Goal: Find specific page/section: Find specific page/section

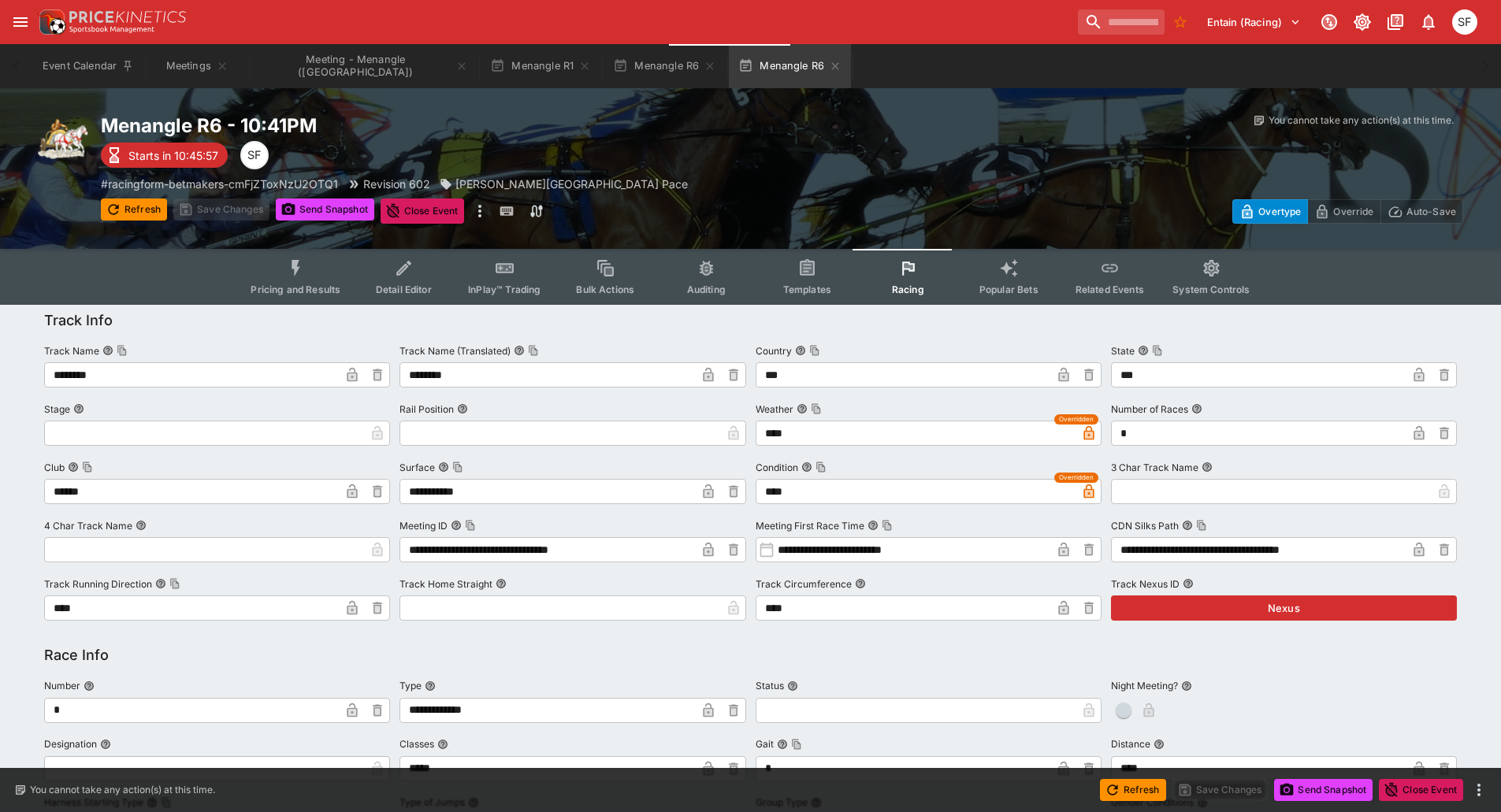
scroll to position [1282, 0]
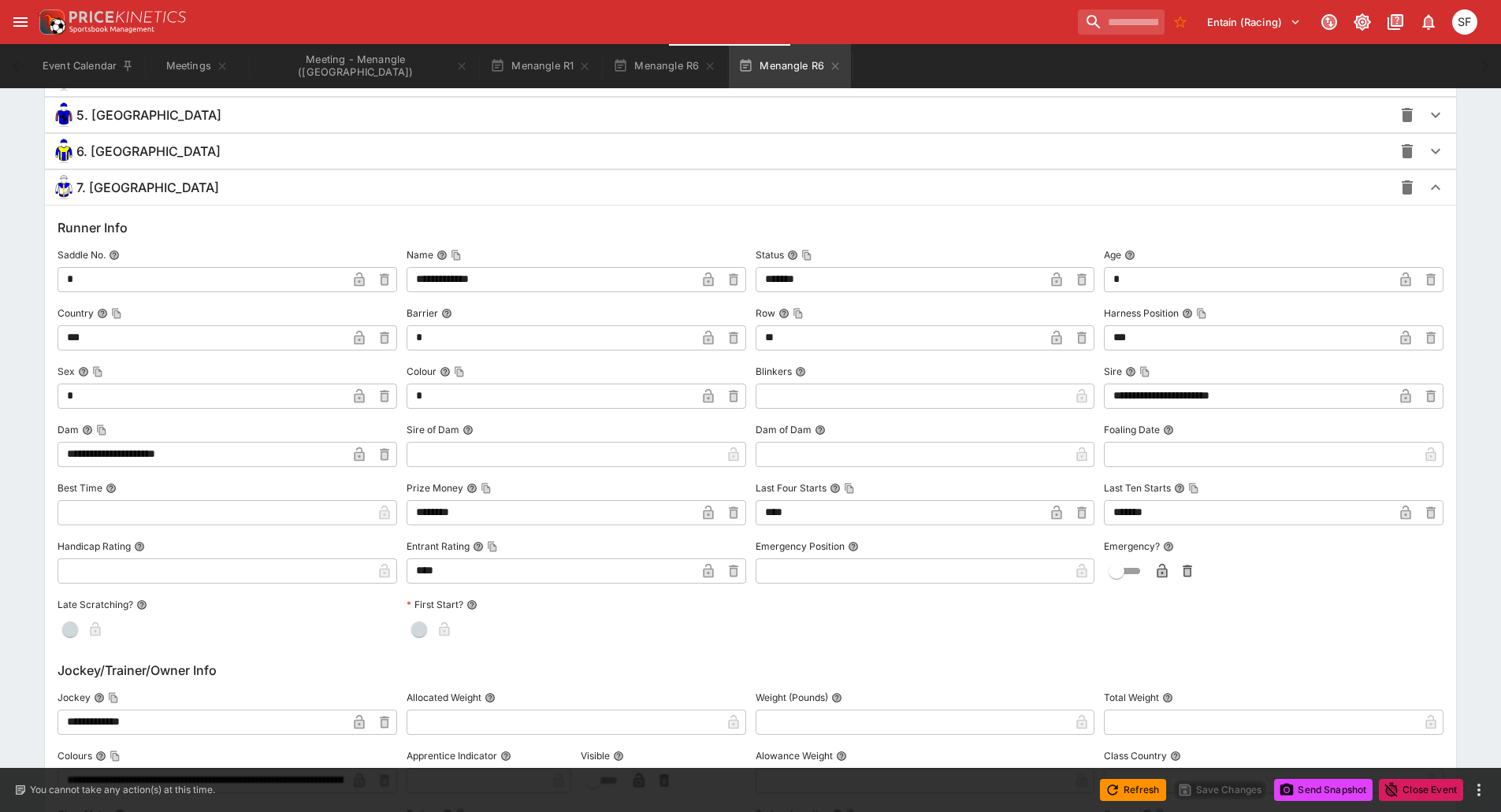
click at [578, 66] on icon "button" at bounding box center [585, 66] width 13 height 13
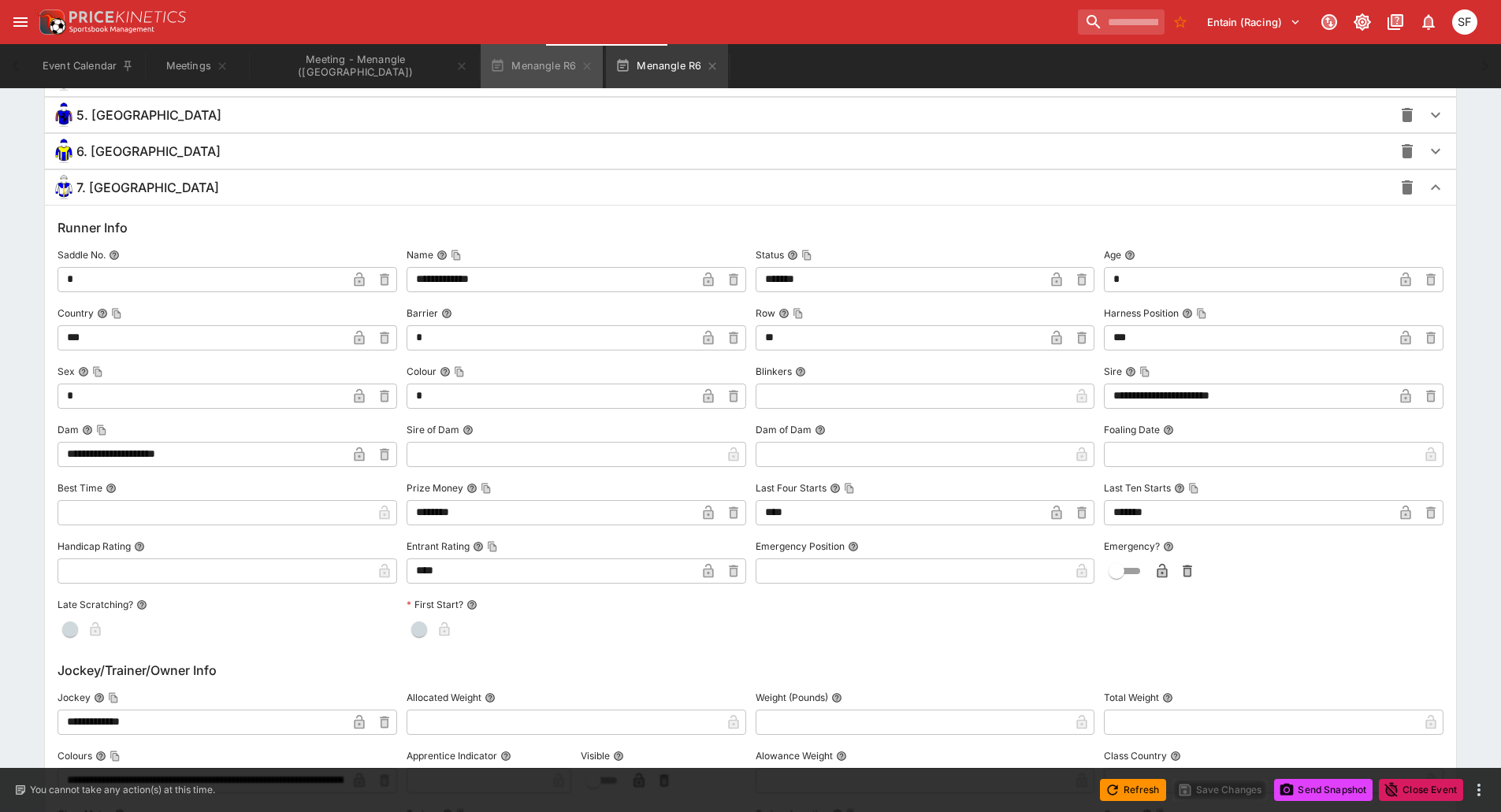
click at [581, 66] on icon "button" at bounding box center [587, 66] width 13 height 13
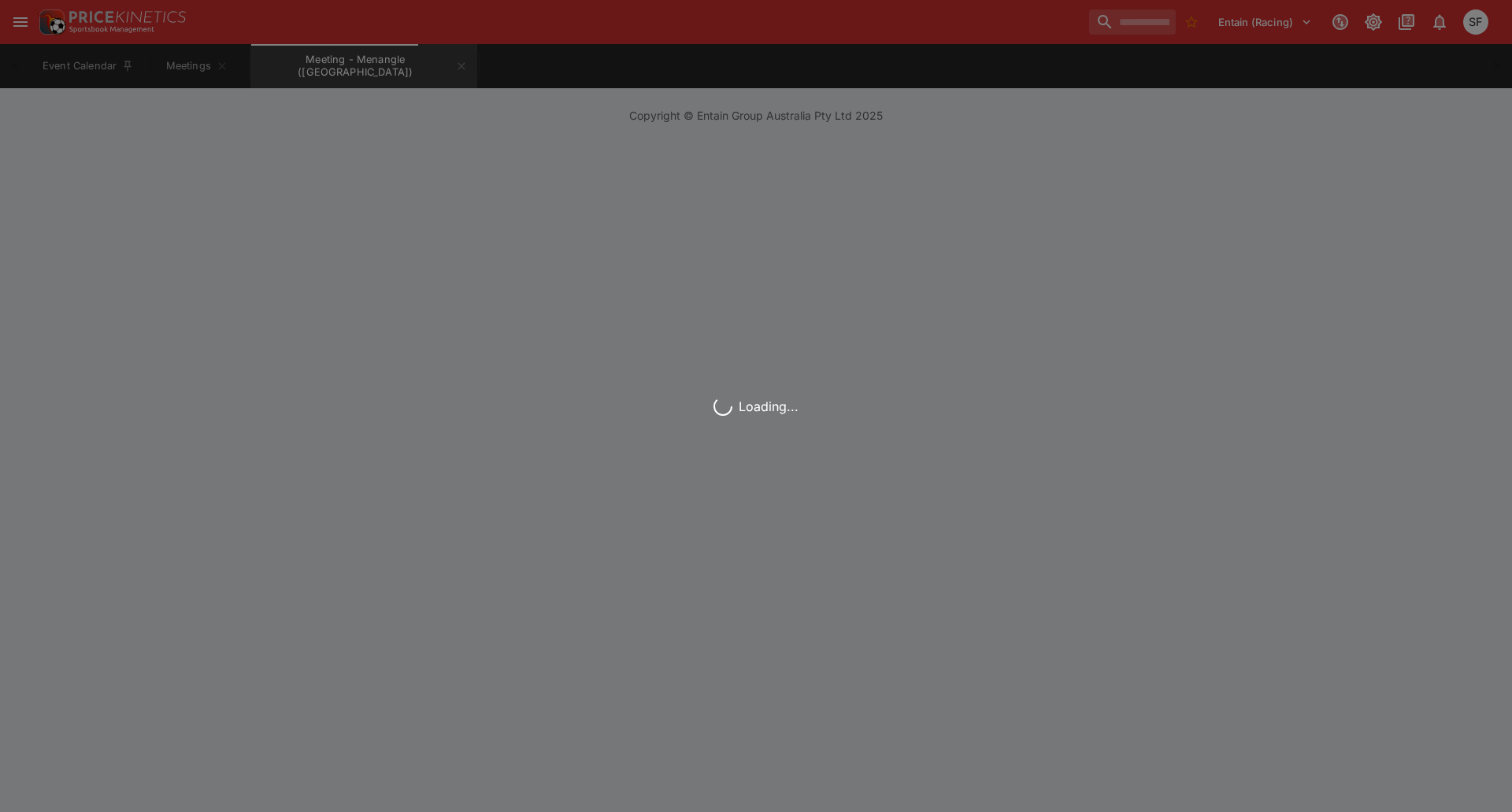
click at [405, 65] on div "Loading..." at bounding box center [756, 406] width 1512 height 812
